Goal: Use online tool/utility: Use online tool/utility

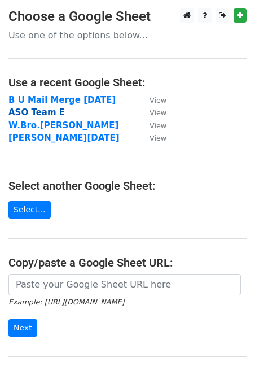
click at [28, 111] on strong "ASO Team E" at bounding box center [36, 112] width 56 height 10
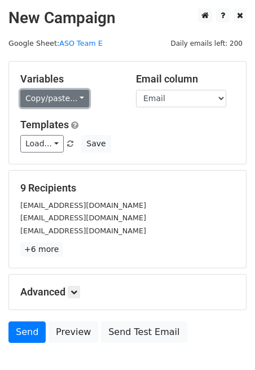
click at [84, 97] on link "Copy/paste..." at bounding box center [54, 98] width 69 height 17
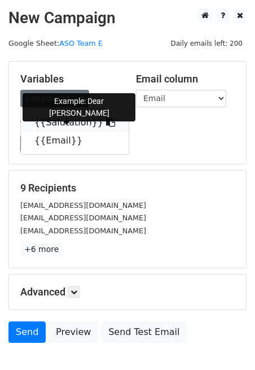
click at [71, 124] on link "{{Salutation}}" at bounding box center [75, 122] width 108 height 18
